Goal: Check status

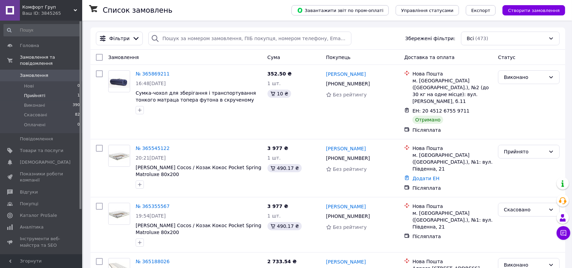
click at [49, 91] on li "Прийняті 1" at bounding box center [42, 96] width 84 height 10
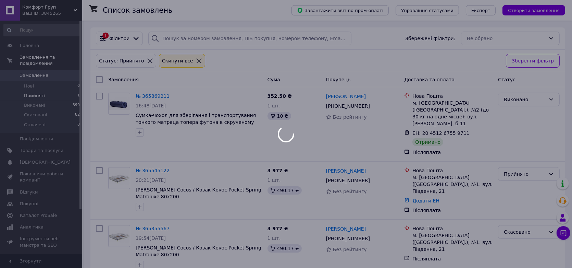
click at [49, 91] on li "Прийняті 1" at bounding box center [42, 96] width 84 height 10
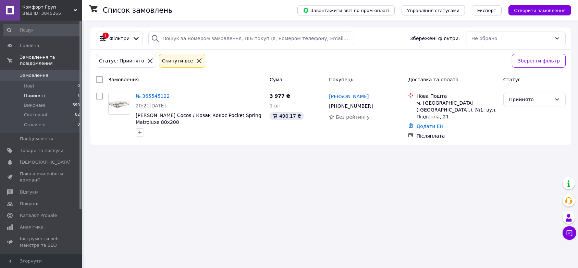
click at [41, 93] on span "Прийняті" at bounding box center [34, 96] width 21 height 6
click at [42, 93] on span "Прийняті" at bounding box center [34, 96] width 21 height 6
click at [37, 93] on span "Прийняті" at bounding box center [34, 96] width 21 height 6
click at [29, 171] on span "Показники роботи компанії" at bounding box center [42, 177] width 44 height 12
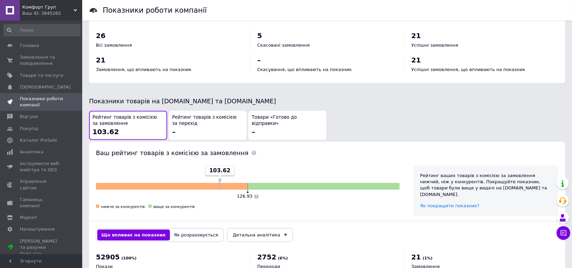
scroll to position [326, 0]
